Goal: Task Accomplishment & Management: Manage account settings

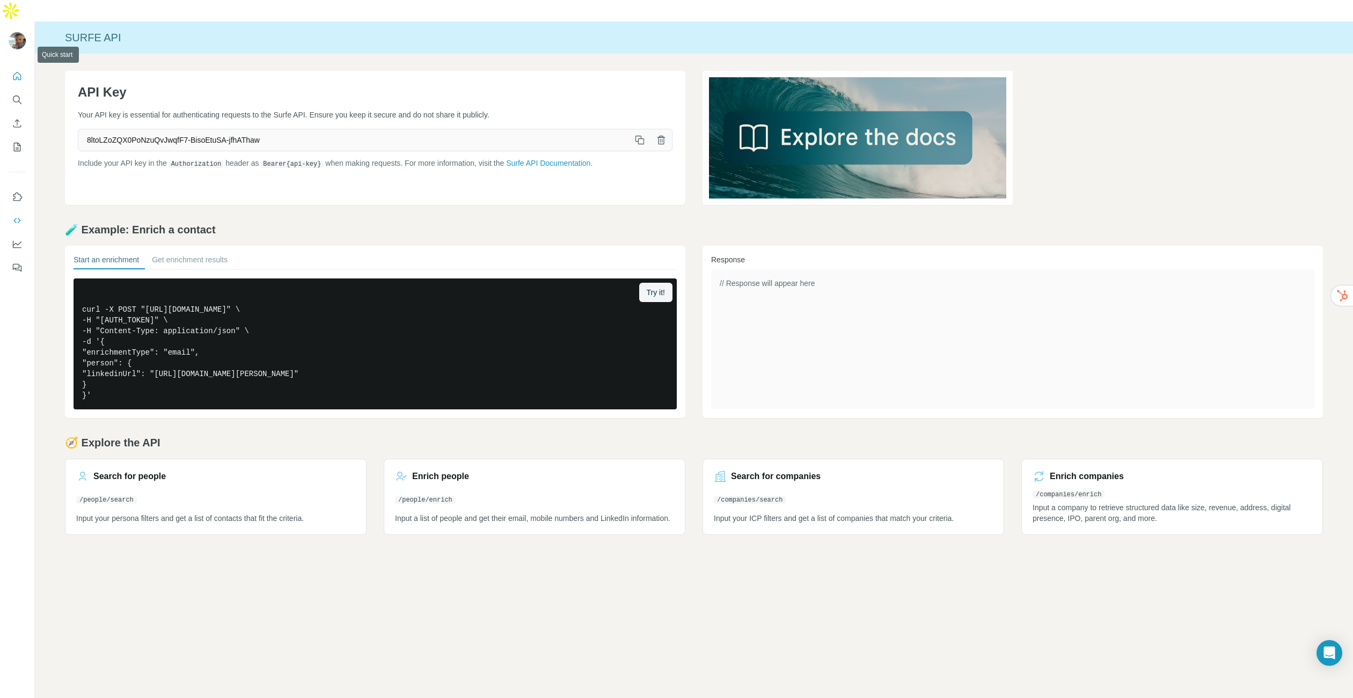
click at [16, 71] on icon "Quick start" at bounding box center [17, 76] width 11 height 11
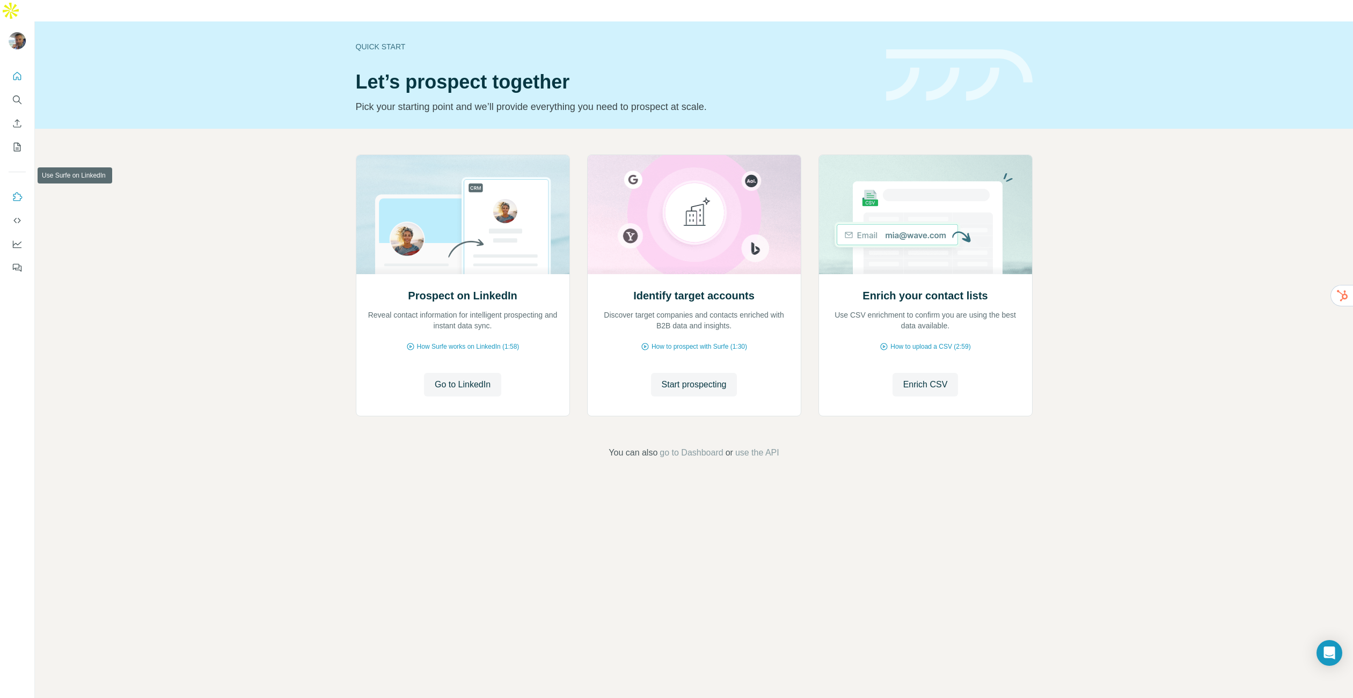
click at [16, 192] on icon "Use Surfe on LinkedIn" at bounding box center [17, 197] width 11 height 11
click at [16, 215] on icon "Use Surfe API" at bounding box center [17, 220] width 11 height 11
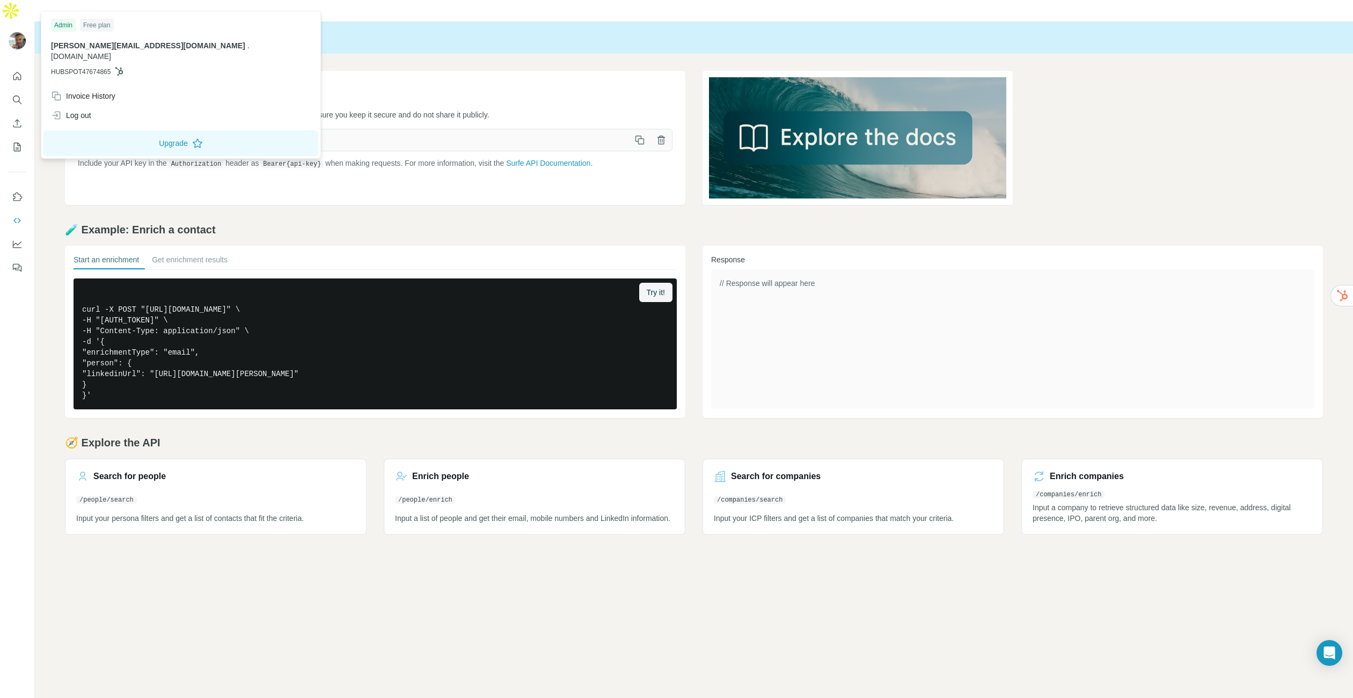
click at [14, 32] on img at bounding box center [17, 40] width 17 height 17
click at [103, 51] on div "frederic.marcillaud@netsam.services . netsamparticipaties.com HUBSPOT47674865" at bounding box center [181, 58] width 260 height 37
click at [148, 142] on button "Upgrade" at bounding box center [180, 143] width 275 height 26
